Goal: Transaction & Acquisition: Subscribe to service/newsletter

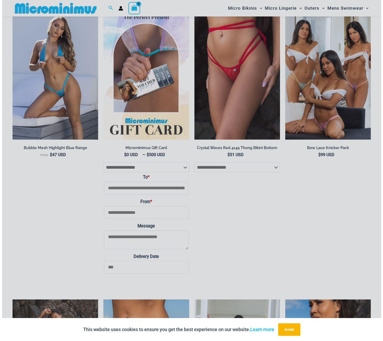
scroll to position [1219, 0]
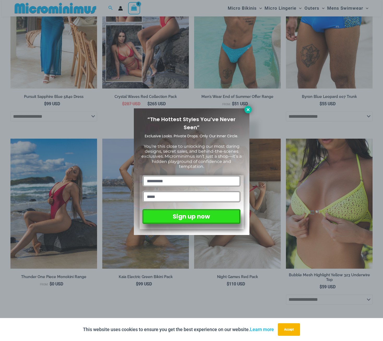
click at [247, 108] on icon at bounding box center [248, 109] width 5 height 5
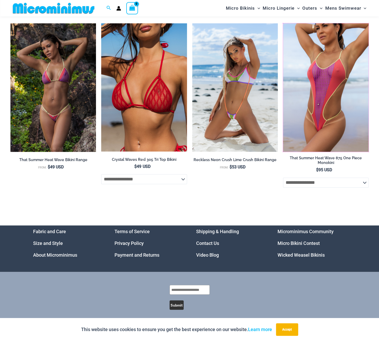
scroll to position [1512, 0]
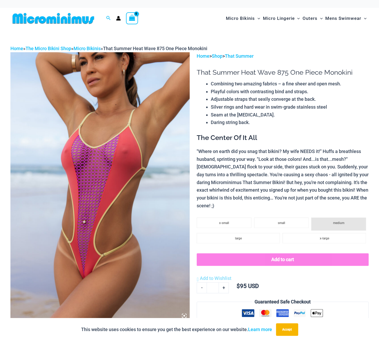
click at [130, 133] on img at bounding box center [99, 186] width 179 height 269
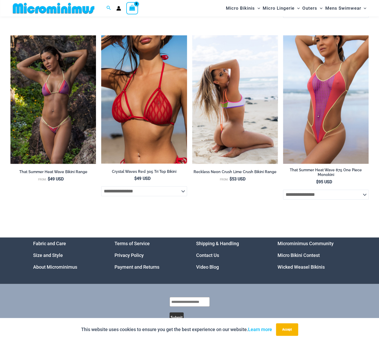
scroll to position [1512, 0]
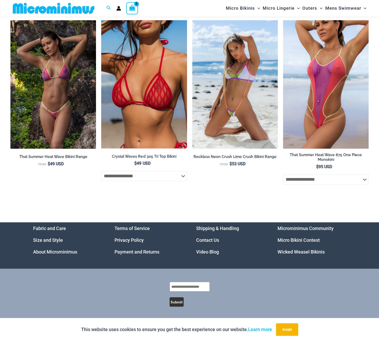
click at [191, 287] on input "text" at bounding box center [190, 287] width 40 height 10
click at [194, 286] on input "**********" at bounding box center [190, 287] width 40 height 10
type input "**********"
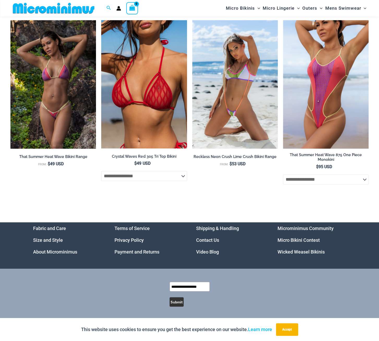
click at [175, 301] on button "Submit" at bounding box center [177, 301] width 14 height 9
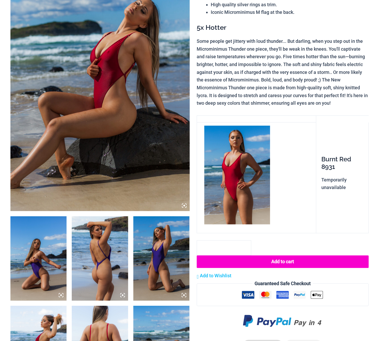
scroll to position [174, 0]
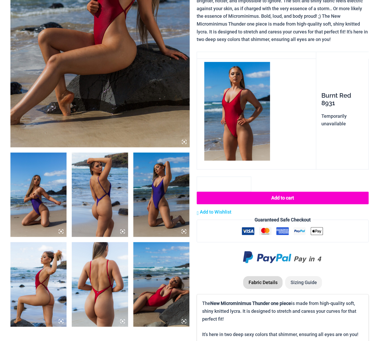
click at [183, 141] on icon at bounding box center [184, 141] width 5 height 5
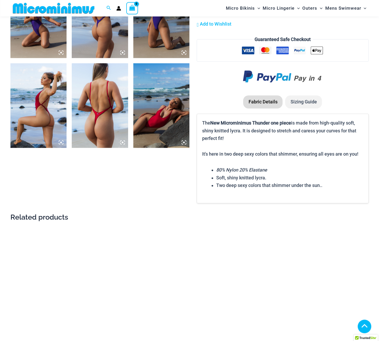
scroll to position [87, 0]
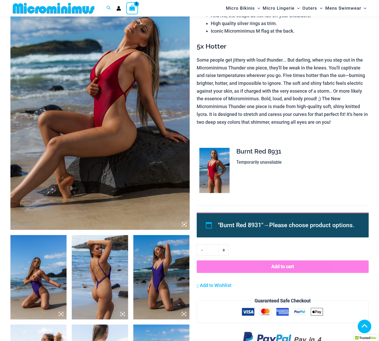
click at [52, 235] on img at bounding box center [38, 277] width 56 height 84
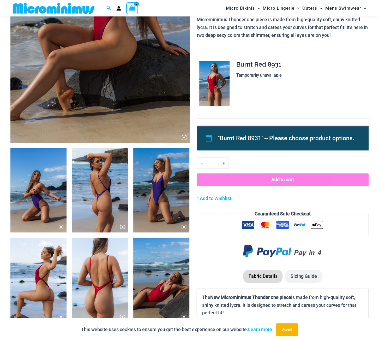
click at [61, 226] on icon at bounding box center [61, 227] width 2 height 2
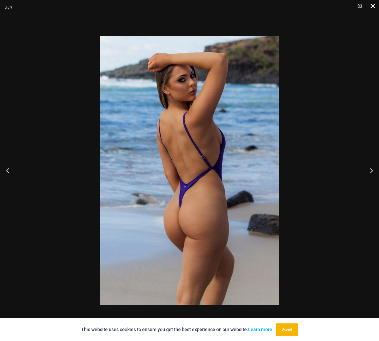
click at [374, 7] on button "Close" at bounding box center [371, 8] width 13 height 16
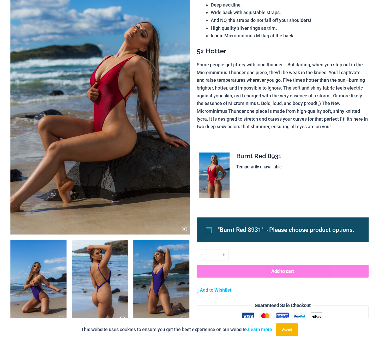
scroll to position [0, 0]
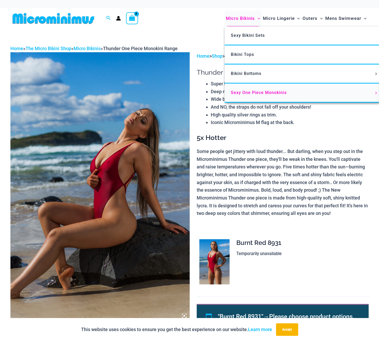
click at [249, 94] on span "Sexy One Piece Monokinis" at bounding box center [259, 92] width 56 height 5
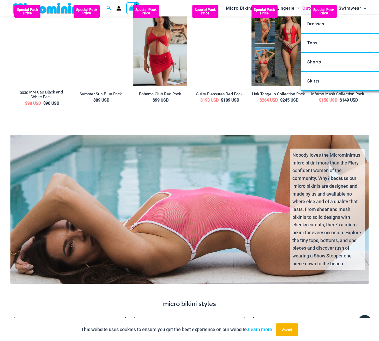
scroll to position [778, 0]
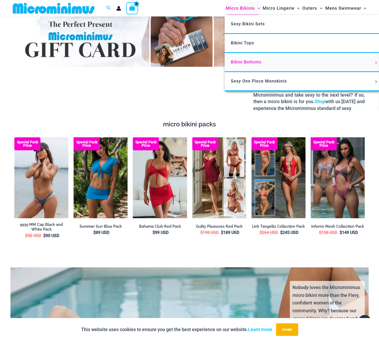
click at [250, 64] on span "Bikini Bottoms" at bounding box center [246, 61] width 31 height 5
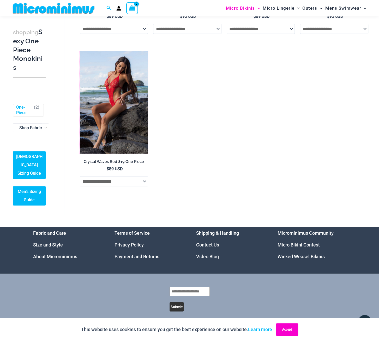
scroll to position [793, 0]
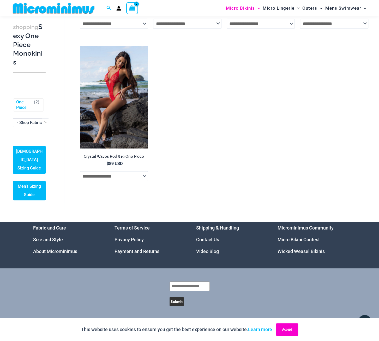
click at [290, 328] on button "Accept" at bounding box center [287, 329] width 22 height 13
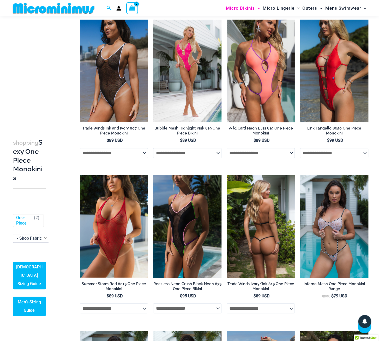
scroll to position [0, 0]
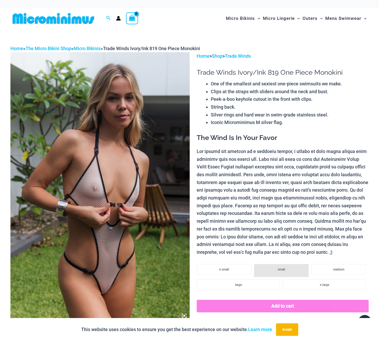
click at [147, 195] on img at bounding box center [99, 186] width 179 height 269
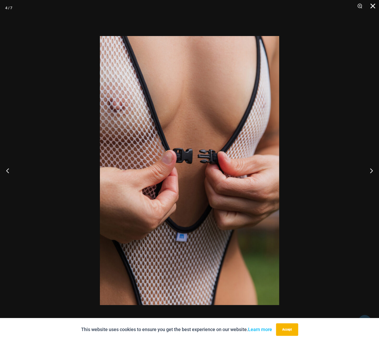
click at [373, 9] on button "Close" at bounding box center [371, 8] width 13 height 16
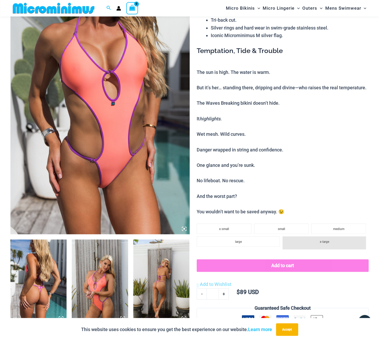
scroll to position [169, 0]
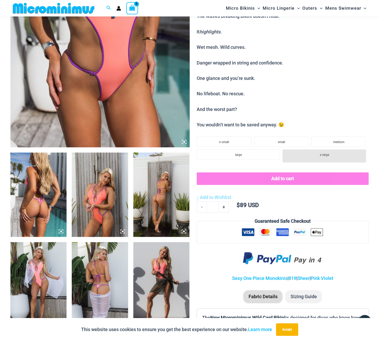
click at [60, 232] on icon at bounding box center [61, 231] width 5 height 5
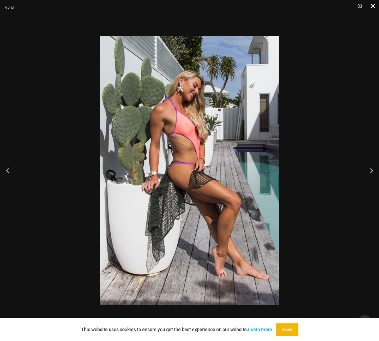
click at [374, 8] on button "Close" at bounding box center [371, 8] width 13 height 16
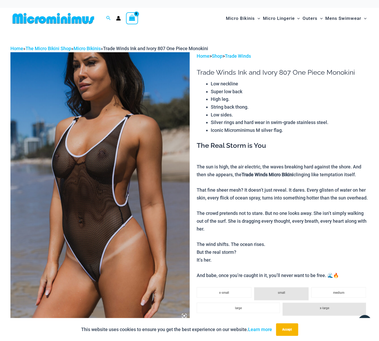
click at [134, 145] on img at bounding box center [99, 186] width 179 height 269
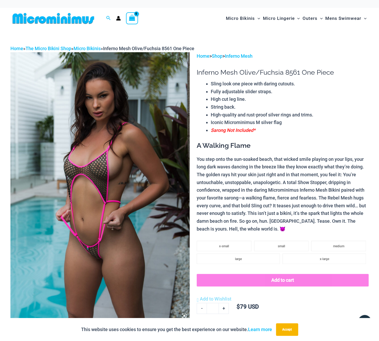
click at [96, 187] on img at bounding box center [99, 186] width 179 height 269
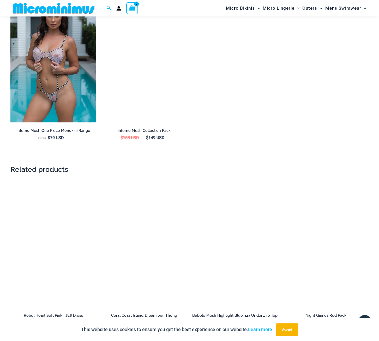
scroll to position [691, 0]
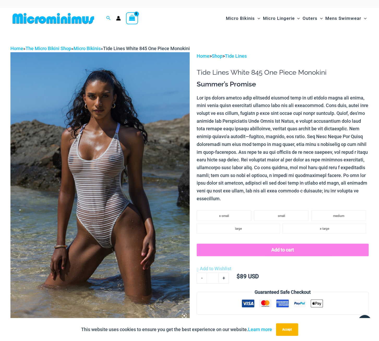
click at [132, 164] on img at bounding box center [99, 186] width 179 height 269
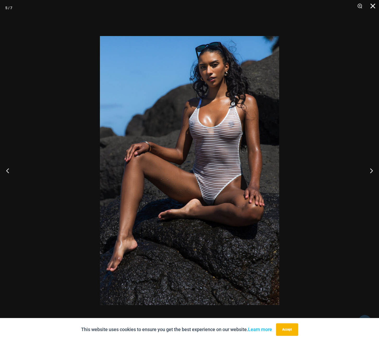
click at [372, 7] on button "Close" at bounding box center [371, 8] width 13 height 16
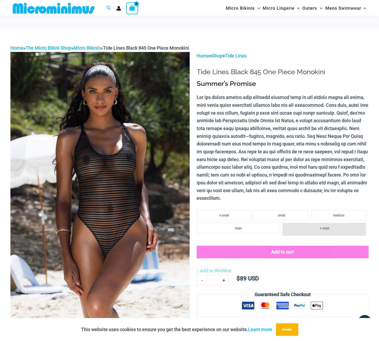
scroll to position [82, 0]
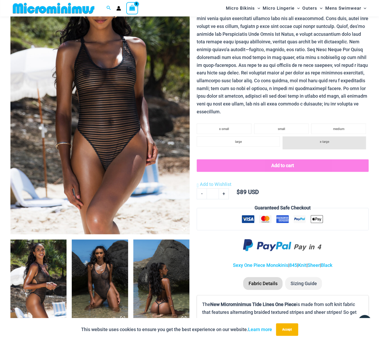
click at [126, 145] on img at bounding box center [99, 99] width 179 height 269
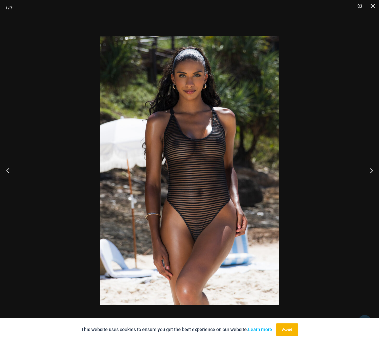
click at [197, 122] on img at bounding box center [189, 170] width 179 height 269
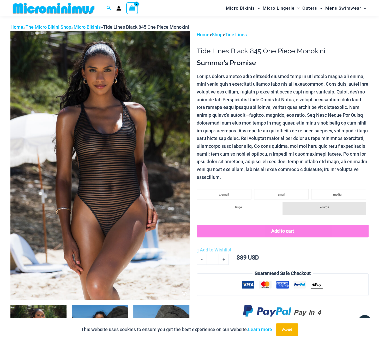
scroll to position [0, 0]
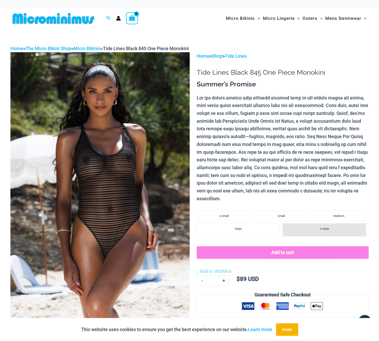
click at [157, 196] on img at bounding box center [99, 186] width 179 height 269
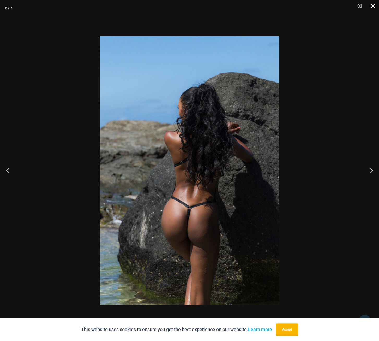
click at [373, 6] on button "Close" at bounding box center [371, 8] width 13 height 16
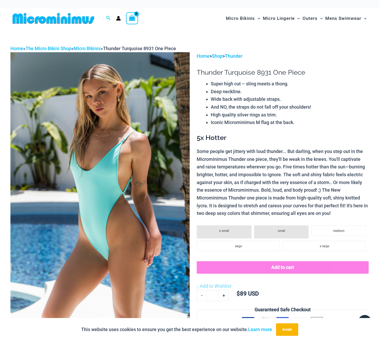
click at [168, 127] on img at bounding box center [99, 186] width 179 height 269
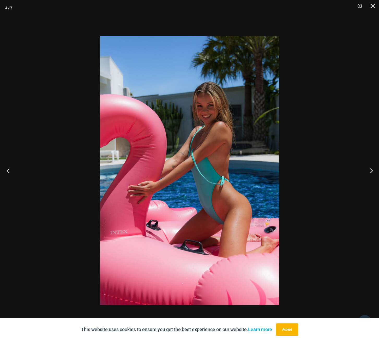
click at [15, 173] on button "Previous" at bounding box center [10, 170] width 20 height 26
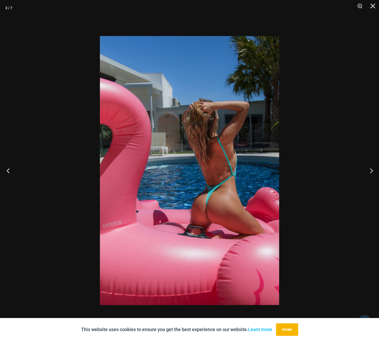
click at [4, 169] on button "Previous" at bounding box center [10, 170] width 20 height 26
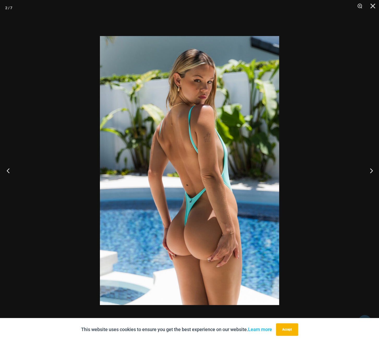
click at [7, 170] on button "Previous" at bounding box center [10, 170] width 20 height 26
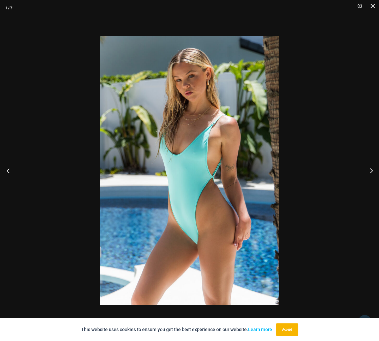
click at [9, 170] on button "Previous" at bounding box center [10, 170] width 20 height 26
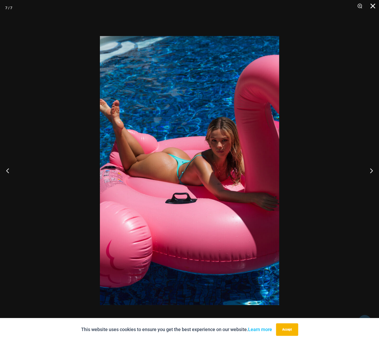
click at [373, 4] on button "Close" at bounding box center [371, 8] width 13 height 16
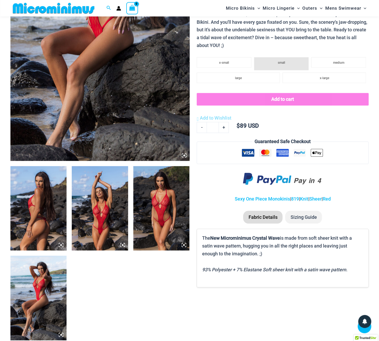
scroll to position [169, 0]
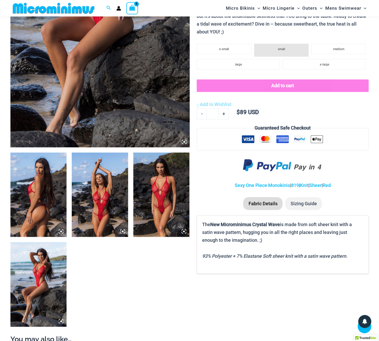
click at [101, 73] on img at bounding box center [99, 12] width 179 height 269
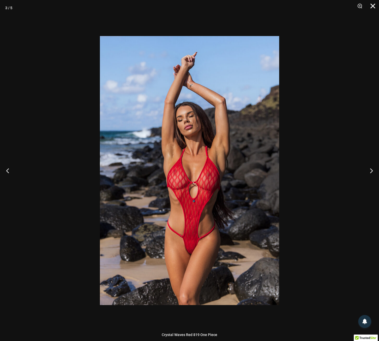
click at [371, 8] on button "Close" at bounding box center [371, 8] width 13 height 16
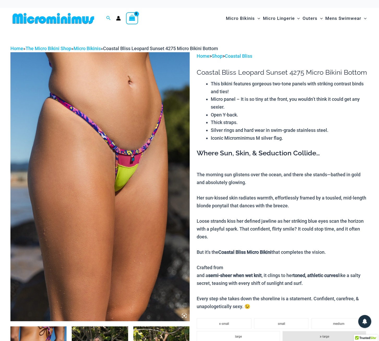
click at [159, 102] on img at bounding box center [99, 186] width 179 height 269
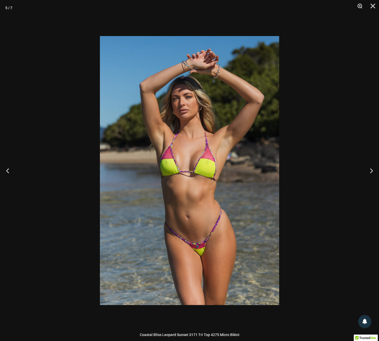
click at [373, 5] on button "Close" at bounding box center [371, 8] width 13 height 16
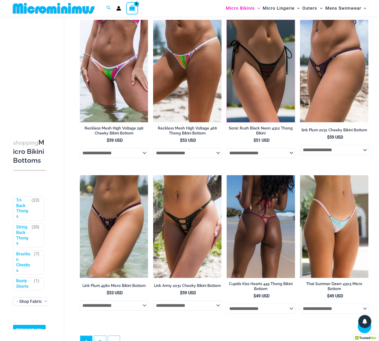
scroll to position [1300, 0]
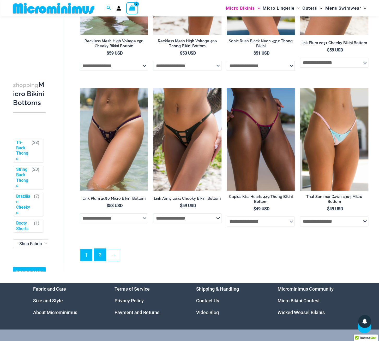
click at [99, 258] on link "2" at bounding box center [100, 254] width 12 height 12
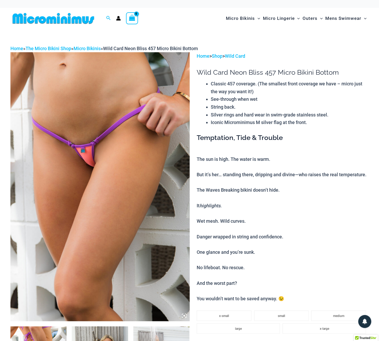
click at [106, 154] on img at bounding box center [99, 186] width 179 height 269
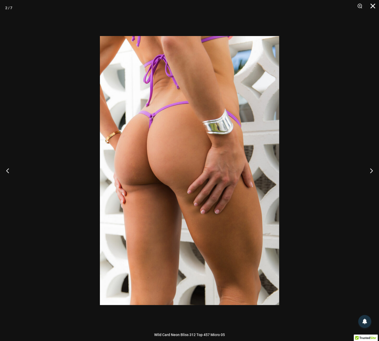
click at [374, 4] on button "Close" at bounding box center [371, 8] width 13 height 16
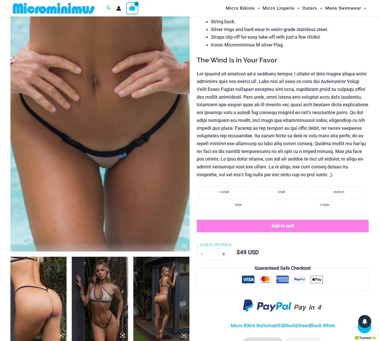
scroll to position [256, 0]
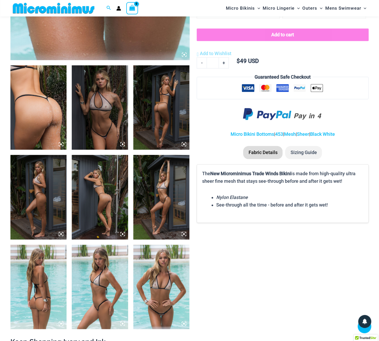
click at [46, 110] on img at bounding box center [38, 107] width 56 height 84
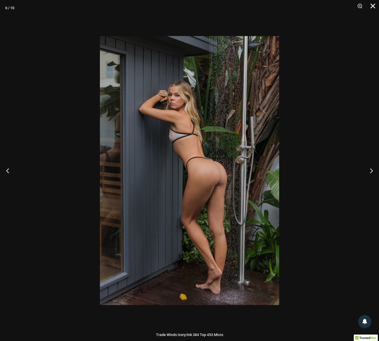
click at [371, 6] on button "Close" at bounding box center [371, 8] width 13 height 16
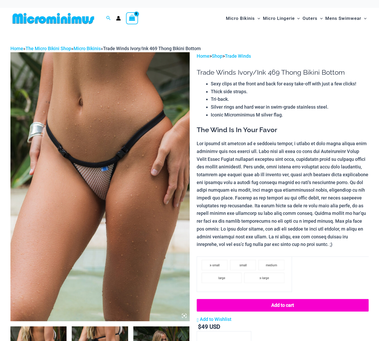
click at [137, 167] on img at bounding box center [99, 186] width 179 height 269
click at [100, 166] on img at bounding box center [99, 186] width 179 height 269
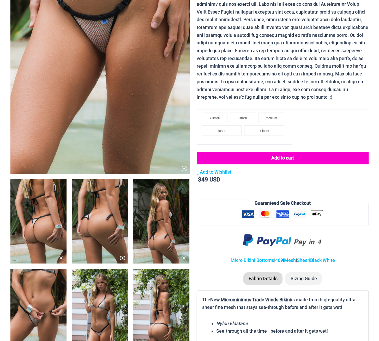
scroll to position [174, 0]
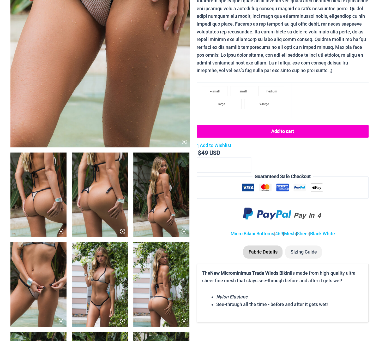
click at [62, 232] on icon at bounding box center [61, 231] width 5 height 5
click at [52, 202] on img at bounding box center [38, 194] width 56 height 84
drag, startPoint x: 61, startPoint y: 227, endPoint x: 62, endPoint y: 232, distance: 4.8
click at [61, 227] on img at bounding box center [38, 194] width 56 height 84
click at [62, 235] on img at bounding box center [38, 194] width 56 height 84
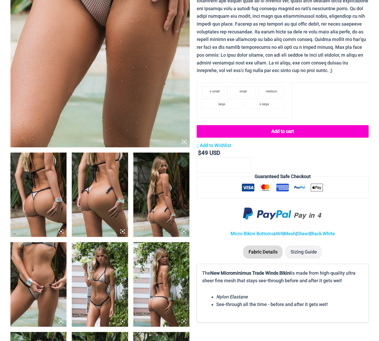
click at [62, 231] on icon at bounding box center [61, 231] width 2 height 2
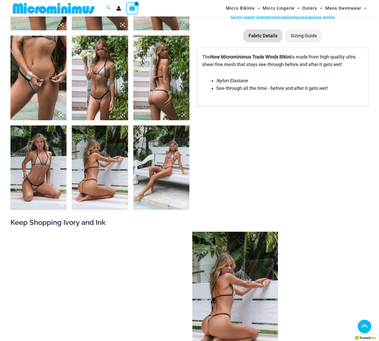
scroll to position [82, 0]
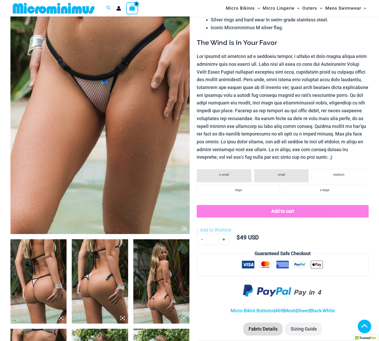
click at [59, 276] on img at bounding box center [38, 281] width 56 height 84
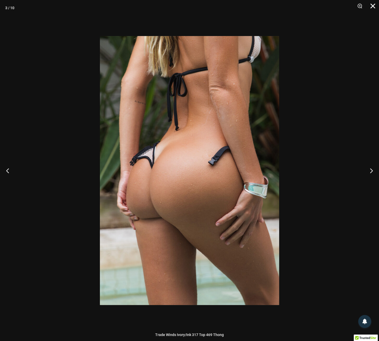
click at [372, 8] on button "Close" at bounding box center [371, 8] width 13 height 16
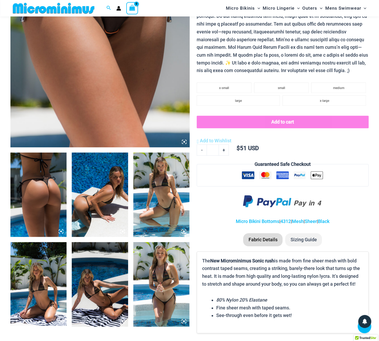
scroll to position [256, 0]
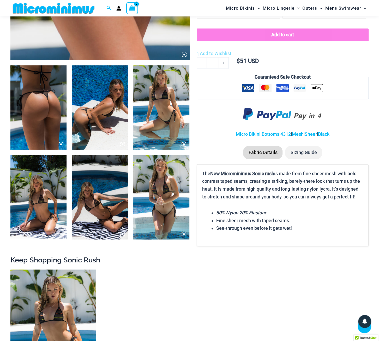
click at [47, 122] on img at bounding box center [38, 107] width 56 height 84
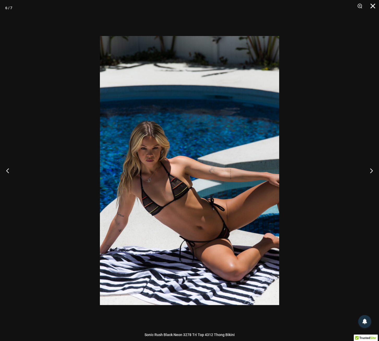
click at [372, 6] on button "Close" at bounding box center [371, 8] width 13 height 16
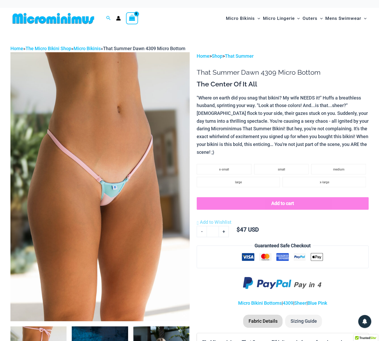
click at [106, 163] on img at bounding box center [99, 186] width 179 height 269
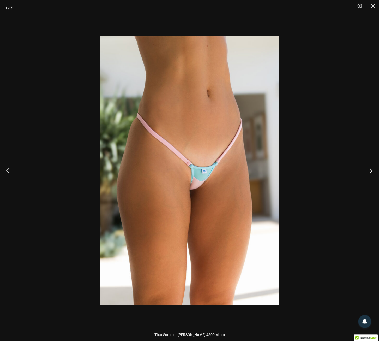
click at [370, 172] on button "Next" at bounding box center [370, 170] width 20 height 26
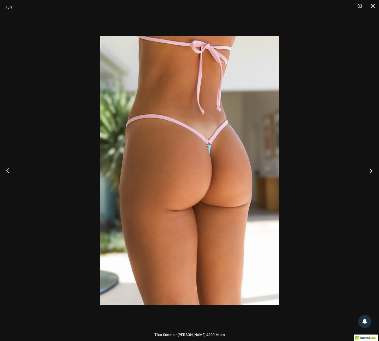
click at [370, 172] on button "Next" at bounding box center [370, 170] width 20 height 26
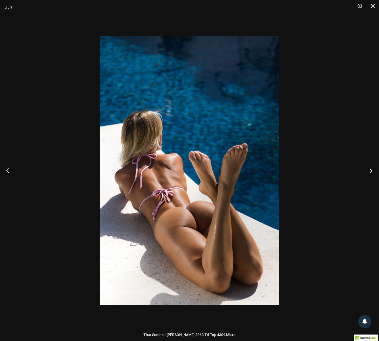
click at [370, 172] on button "Next" at bounding box center [370, 170] width 20 height 26
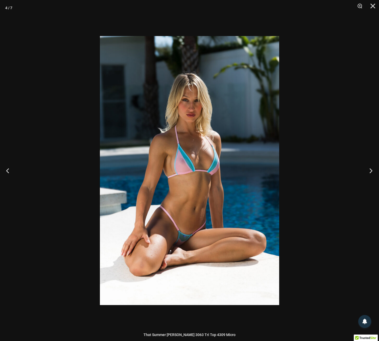
click at [370, 172] on button "Next" at bounding box center [370, 170] width 20 height 26
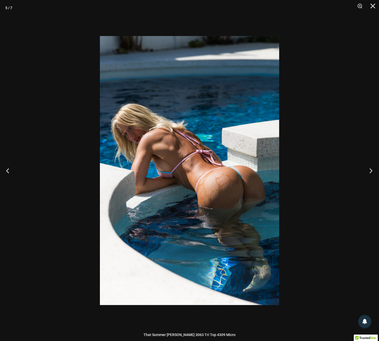
click at [370, 172] on button "Next" at bounding box center [370, 170] width 20 height 26
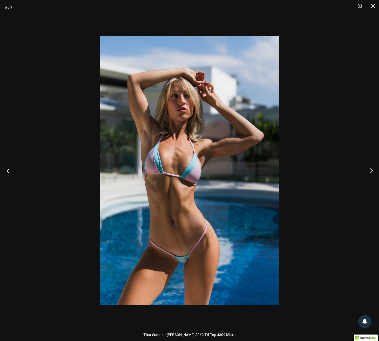
click at [9, 169] on button "Previous" at bounding box center [10, 170] width 20 height 26
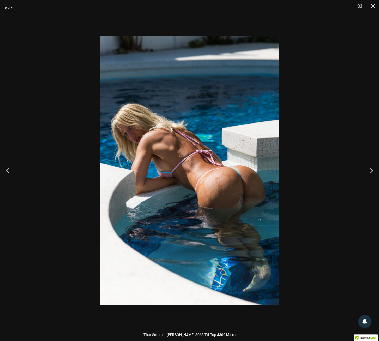
click at [200, 177] on img at bounding box center [189, 170] width 179 height 269
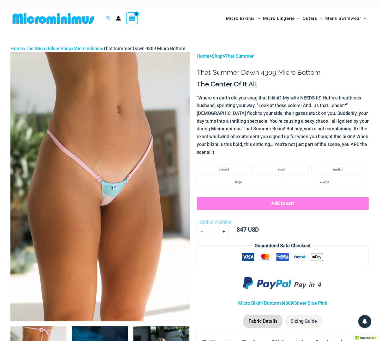
click at [152, 182] on img at bounding box center [99, 186] width 179 height 269
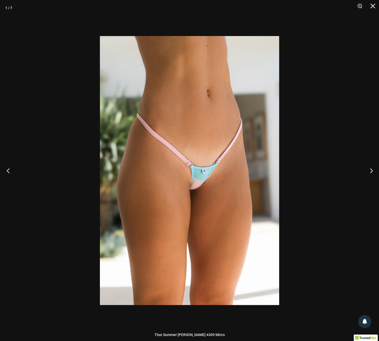
click at [10, 172] on button "Previous" at bounding box center [10, 170] width 20 height 26
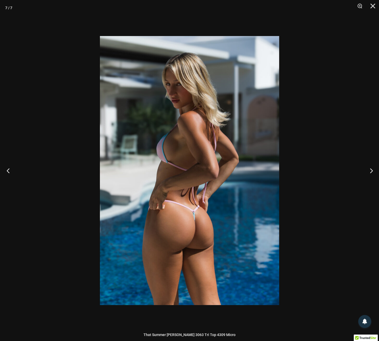
click at [8, 170] on button "Previous" at bounding box center [10, 170] width 20 height 26
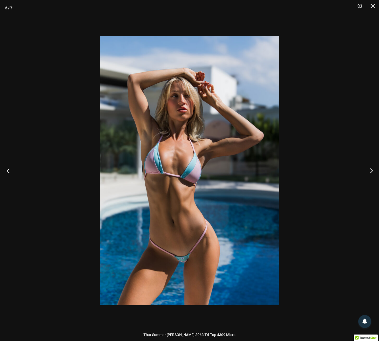
click at [8, 170] on button "Previous" at bounding box center [10, 170] width 20 height 26
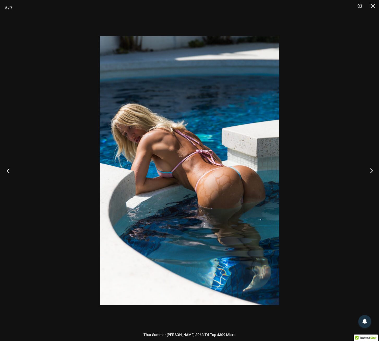
click at [8, 172] on button "Previous" at bounding box center [10, 170] width 20 height 26
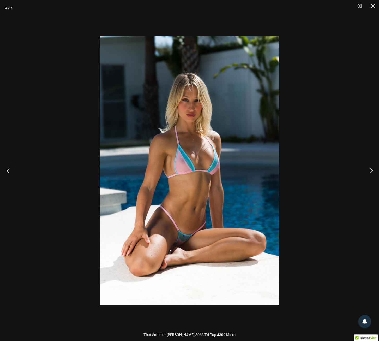
click at [10, 171] on button "Previous" at bounding box center [10, 170] width 20 height 26
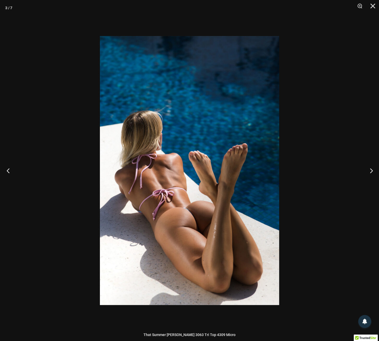
click at [10, 171] on button "Previous" at bounding box center [10, 170] width 20 height 26
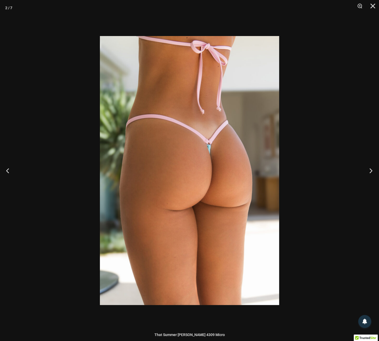
click at [370, 171] on button "Next" at bounding box center [370, 170] width 20 height 26
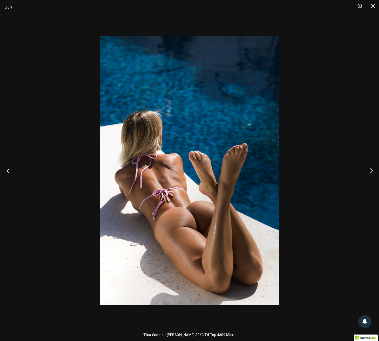
click at [7, 171] on button "Previous" at bounding box center [10, 170] width 20 height 26
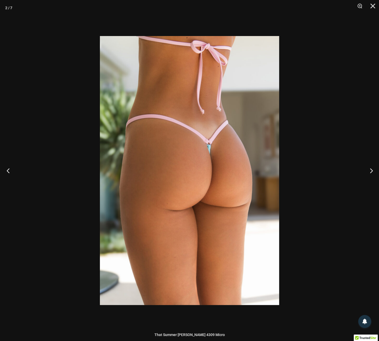
click at [7, 171] on button "Previous" at bounding box center [10, 170] width 20 height 26
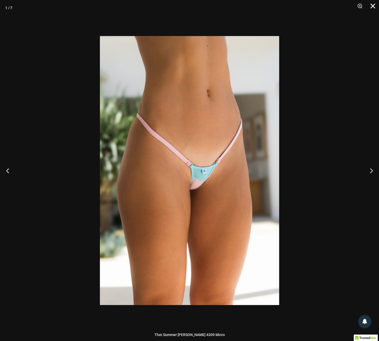
click at [371, 6] on button "Close" at bounding box center [371, 8] width 13 height 16
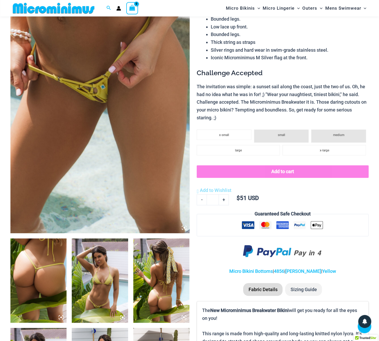
scroll to position [82, 0]
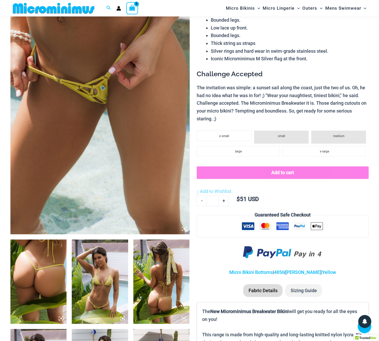
click at [118, 123] on img at bounding box center [99, 99] width 179 height 269
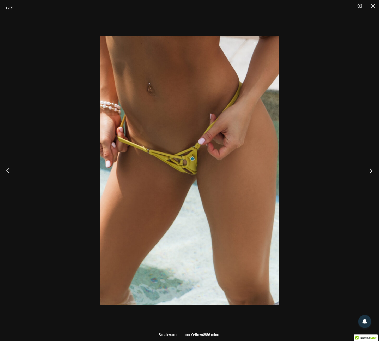
click at [368, 173] on button "Next" at bounding box center [370, 170] width 20 height 26
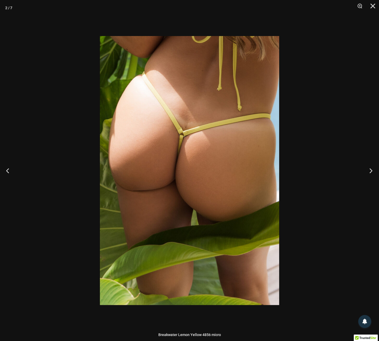
click at [368, 173] on button "Next" at bounding box center [370, 170] width 20 height 26
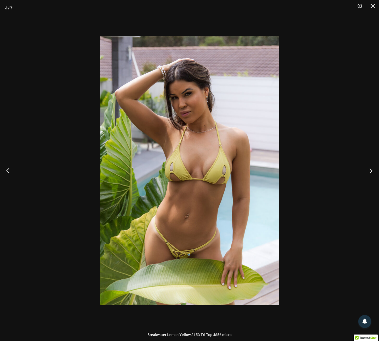
click at [368, 173] on button "Next" at bounding box center [370, 170] width 20 height 26
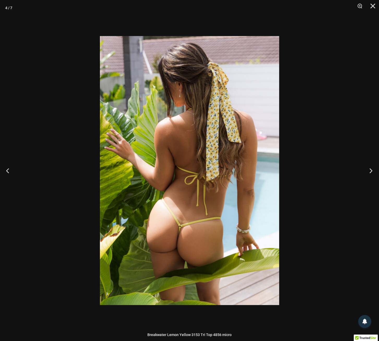
click at [368, 173] on button "Next" at bounding box center [370, 170] width 20 height 26
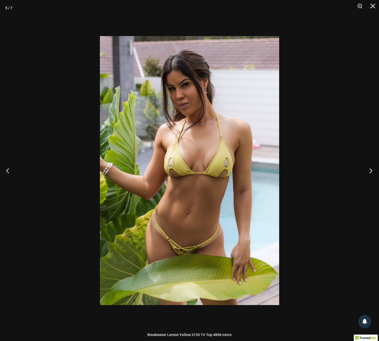
click at [368, 173] on button "Next" at bounding box center [370, 170] width 20 height 26
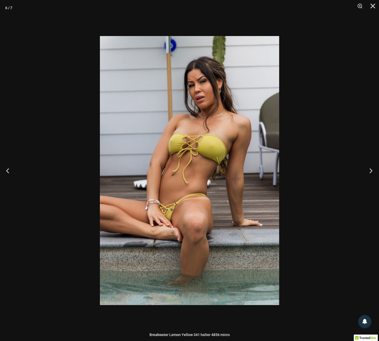
click at [368, 173] on button "Next" at bounding box center [370, 170] width 20 height 26
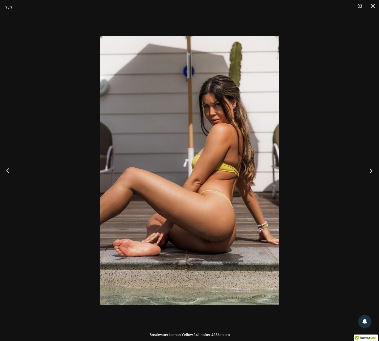
click at [368, 173] on button "Next" at bounding box center [370, 170] width 20 height 26
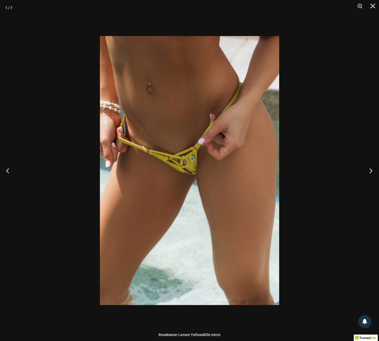
click at [368, 173] on button "Next" at bounding box center [370, 170] width 20 height 26
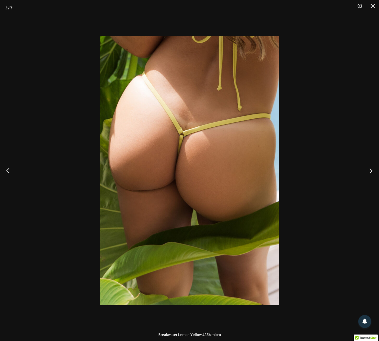
click at [368, 173] on button "Next" at bounding box center [370, 170] width 20 height 26
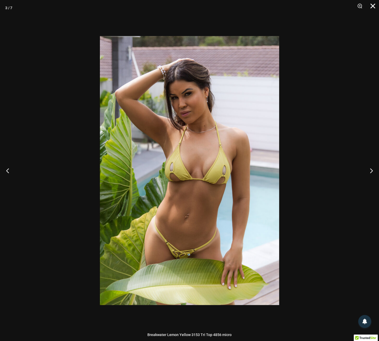
click at [372, 6] on button "Close" at bounding box center [371, 8] width 13 height 16
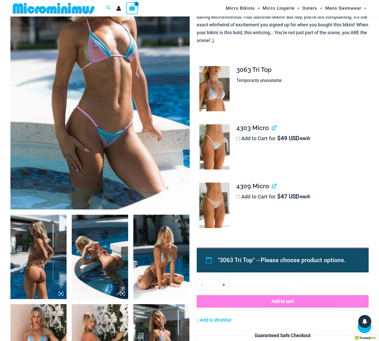
scroll to position [82, 0]
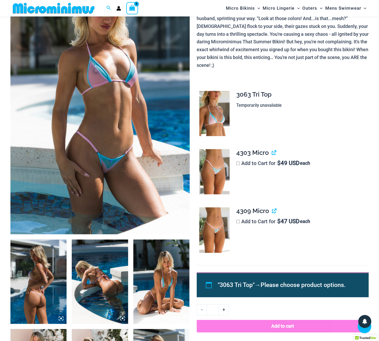
click at [110, 107] on img at bounding box center [99, 99] width 179 height 269
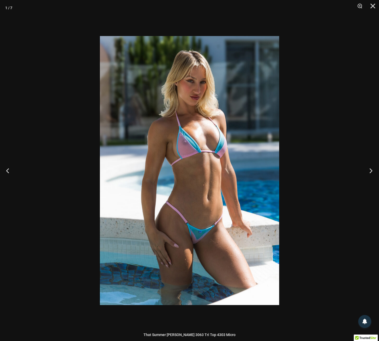
click at [374, 174] on button "Next" at bounding box center [370, 170] width 20 height 26
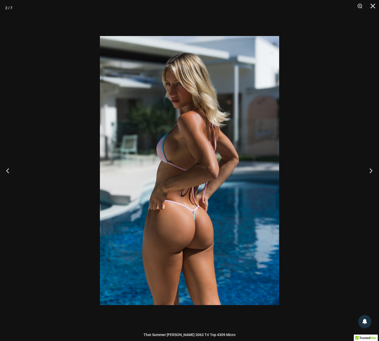
click at [374, 174] on button "Next" at bounding box center [370, 170] width 20 height 26
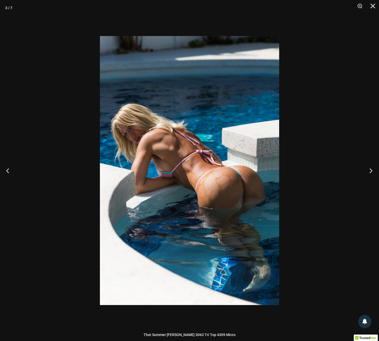
click at [374, 174] on button "Next" at bounding box center [370, 170] width 20 height 26
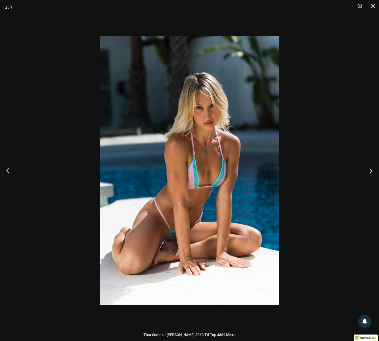
click at [374, 174] on button "Next" at bounding box center [370, 170] width 20 height 26
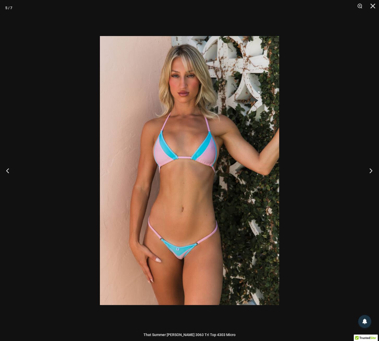
click at [374, 174] on button "Next" at bounding box center [370, 170] width 20 height 26
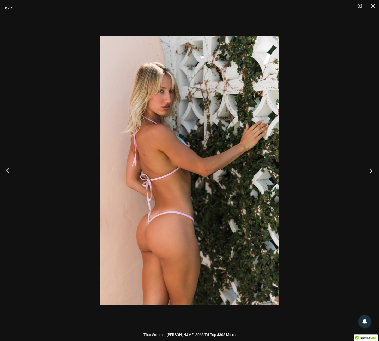
click at [374, 174] on button "Next" at bounding box center [370, 170] width 20 height 26
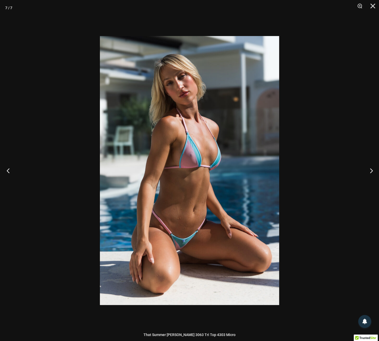
click at [12, 170] on button "Previous" at bounding box center [10, 170] width 20 height 26
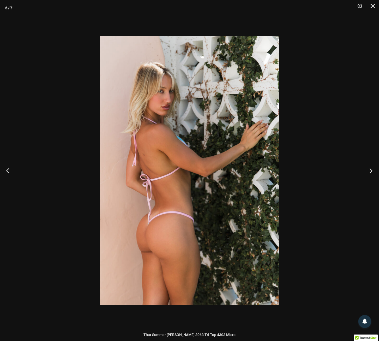
click at [372, 172] on button "Next" at bounding box center [370, 170] width 20 height 26
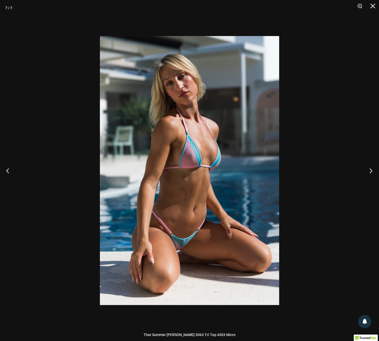
click at [372, 172] on button "Next" at bounding box center [370, 170] width 20 height 26
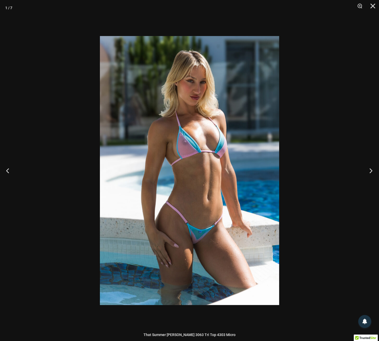
click at [372, 172] on button "Next" at bounding box center [370, 170] width 20 height 26
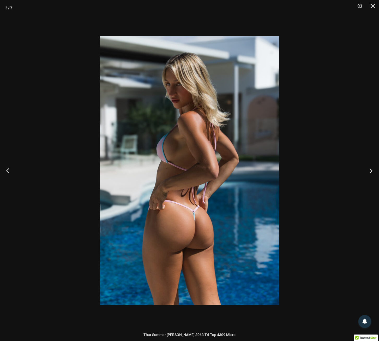
click at [372, 172] on button "Next" at bounding box center [370, 170] width 20 height 26
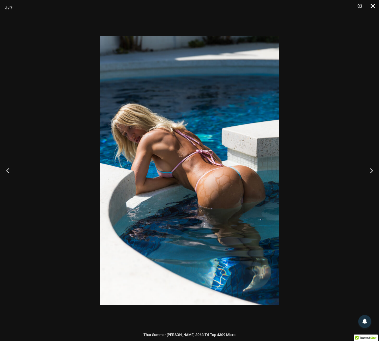
click at [372, 2] on button "Close" at bounding box center [371, 8] width 13 height 16
